Goal: Transaction & Acquisition: Purchase product/service

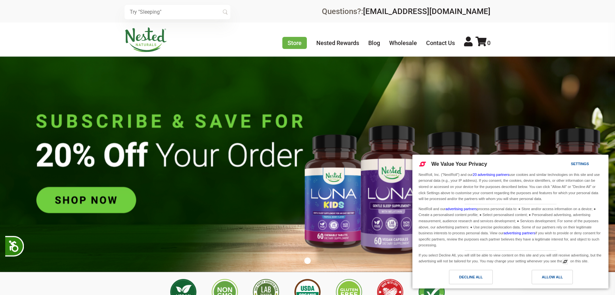
scroll to position [0, 230]
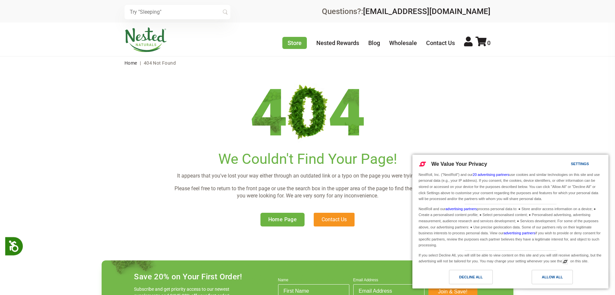
scroll to position [174, 0]
